Goal: Transaction & Acquisition: Book appointment/travel/reservation

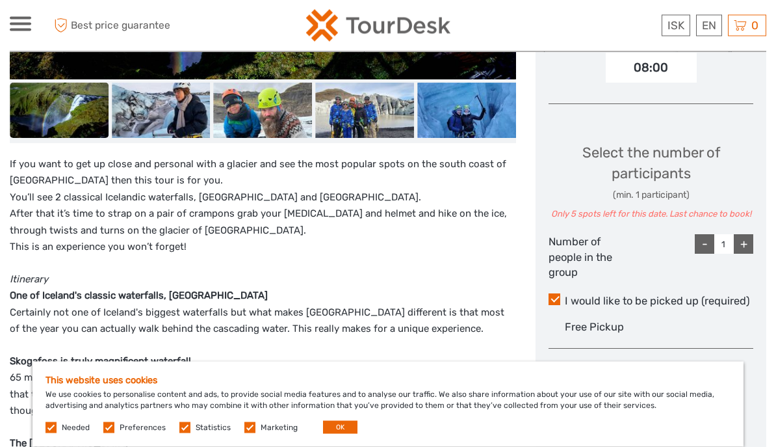
scroll to position [484, 0]
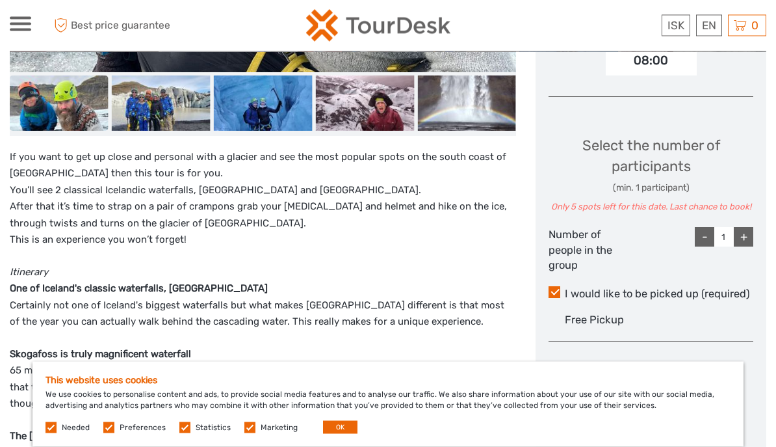
click at [678, 374] on div "Total : 244.900 ISK" at bounding box center [651, 381] width 118 height 20
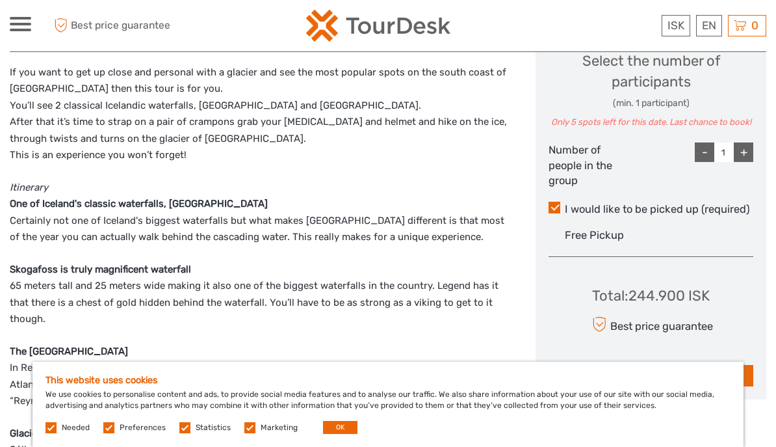
scroll to position [574, 0]
